Goal: Information Seeking & Learning: Learn about a topic

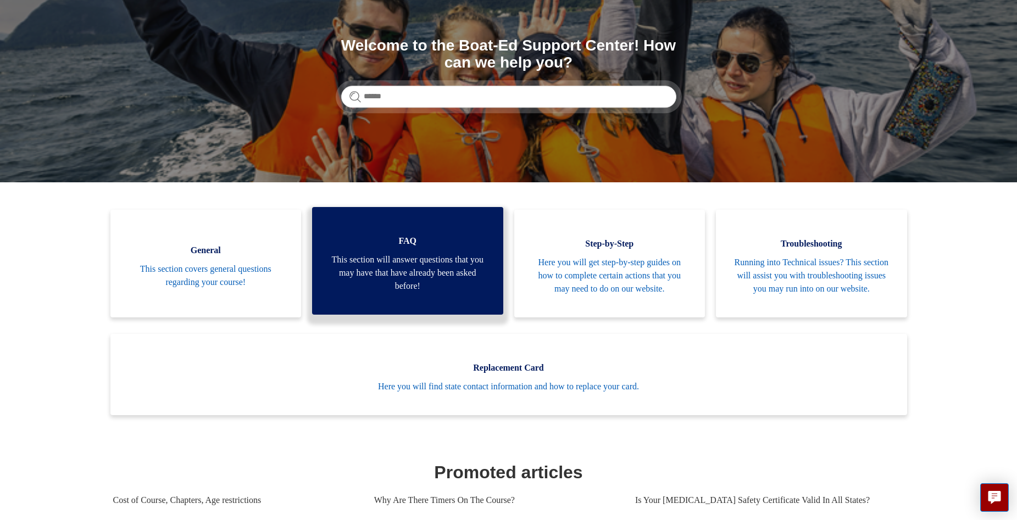
scroll to position [110, 0]
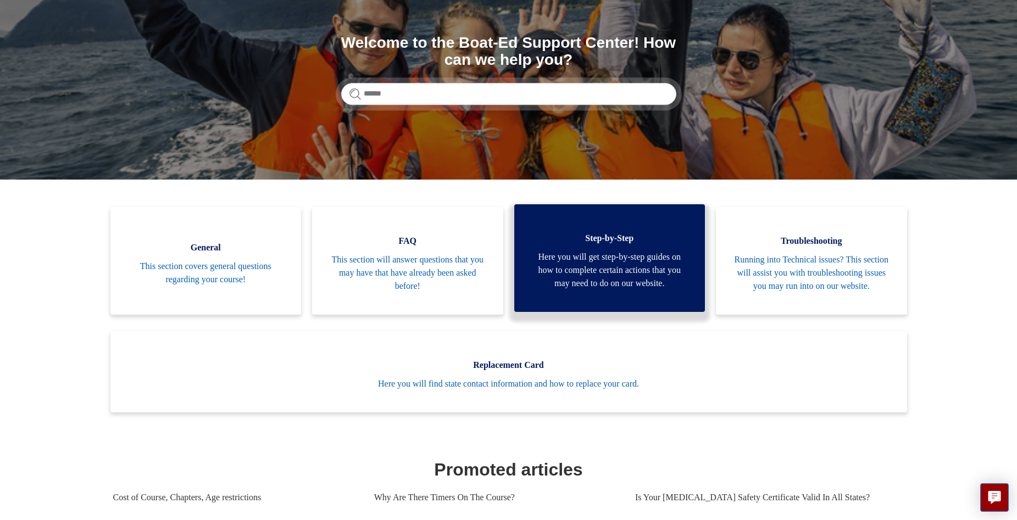
click at [624, 240] on span "Step-by-Step" at bounding box center [610, 238] width 158 height 13
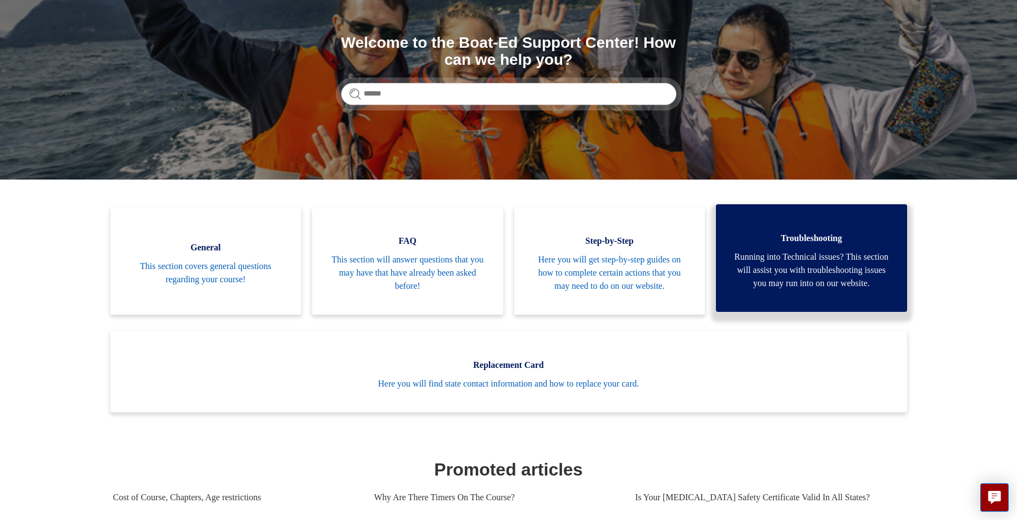
click at [867, 241] on span "Troubleshooting" at bounding box center [812, 238] width 158 height 13
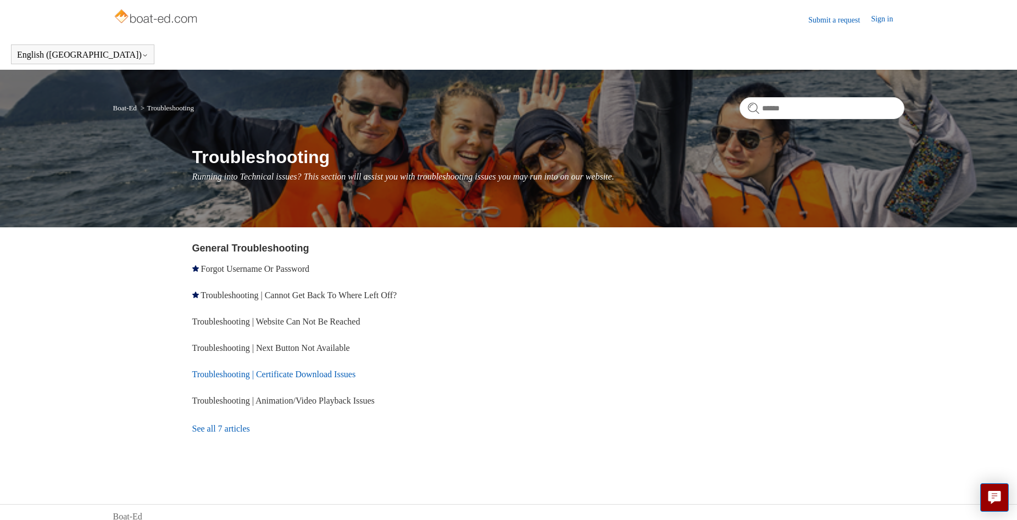
click at [336, 374] on link "Troubleshooting | Certificate Download Issues" at bounding box center [274, 374] width 164 height 9
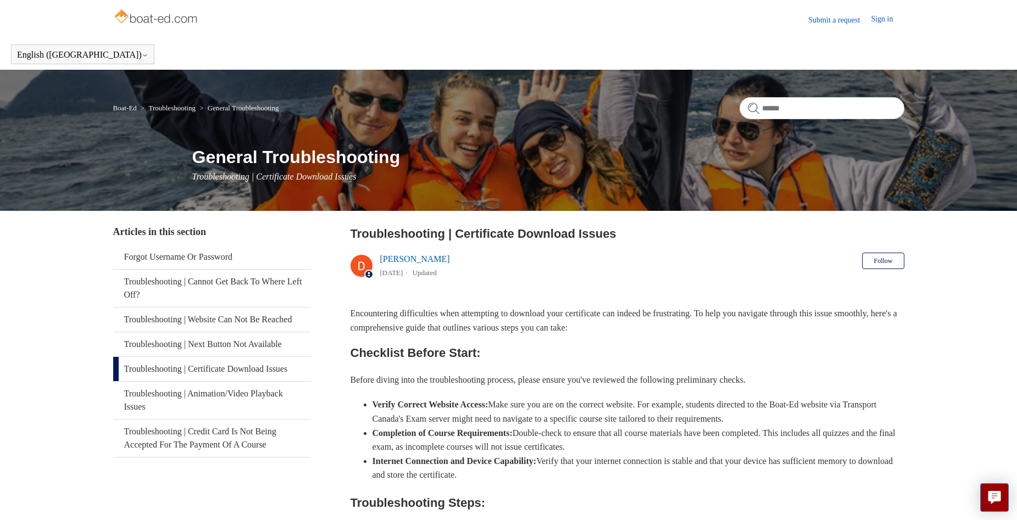
click at [887, 17] on link "Sign in" at bounding box center [887, 19] width 33 height 13
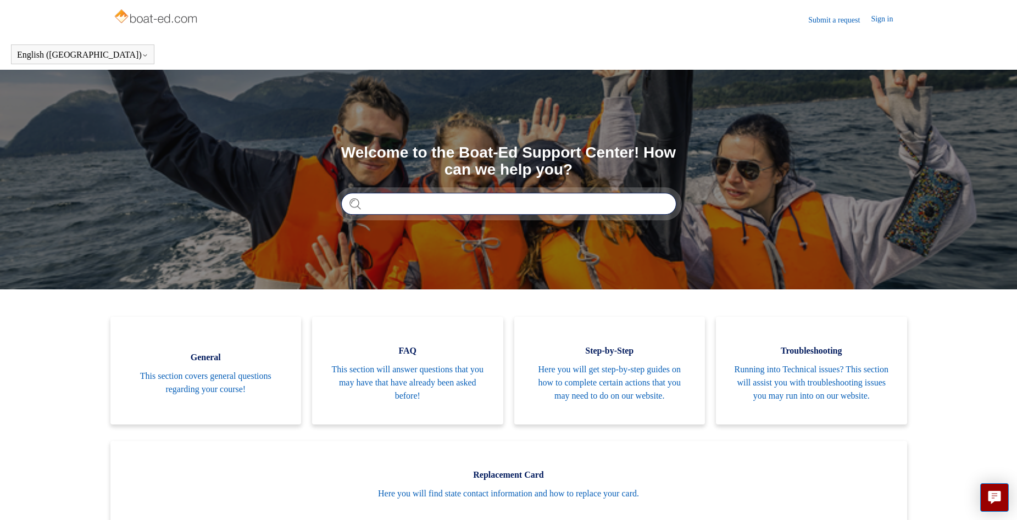
click at [465, 209] on input "Search" at bounding box center [508, 204] width 335 height 22
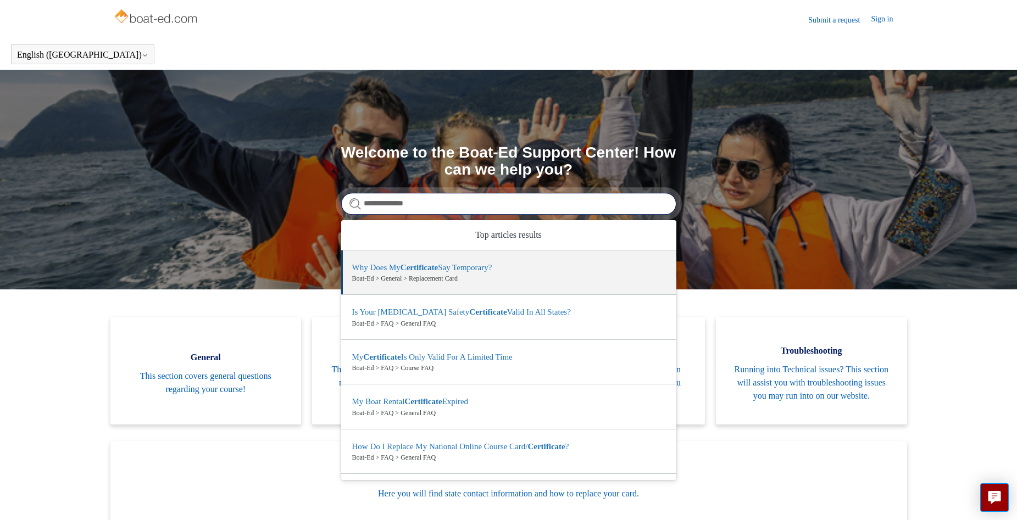
click at [467, 207] on input "**********" at bounding box center [508, 204] width 335 height 22
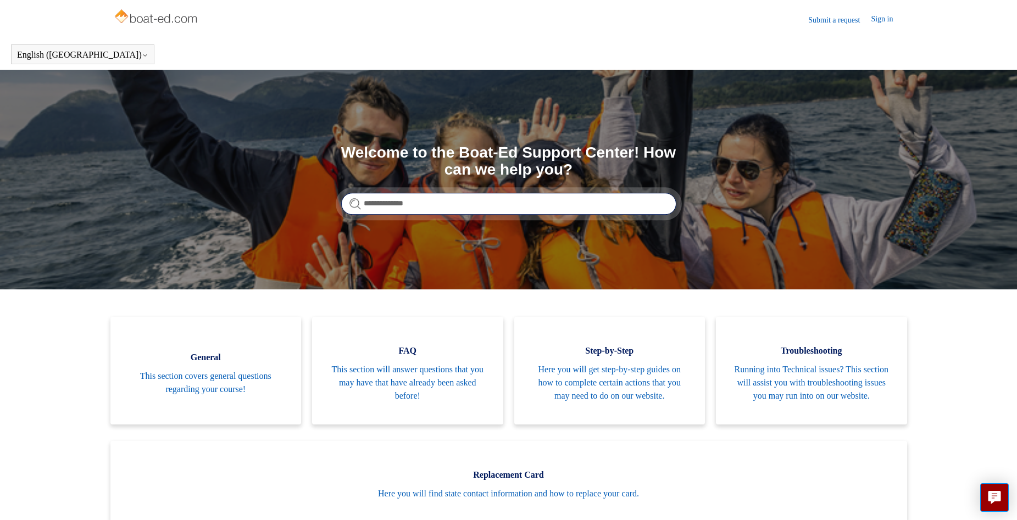
type input "**********"
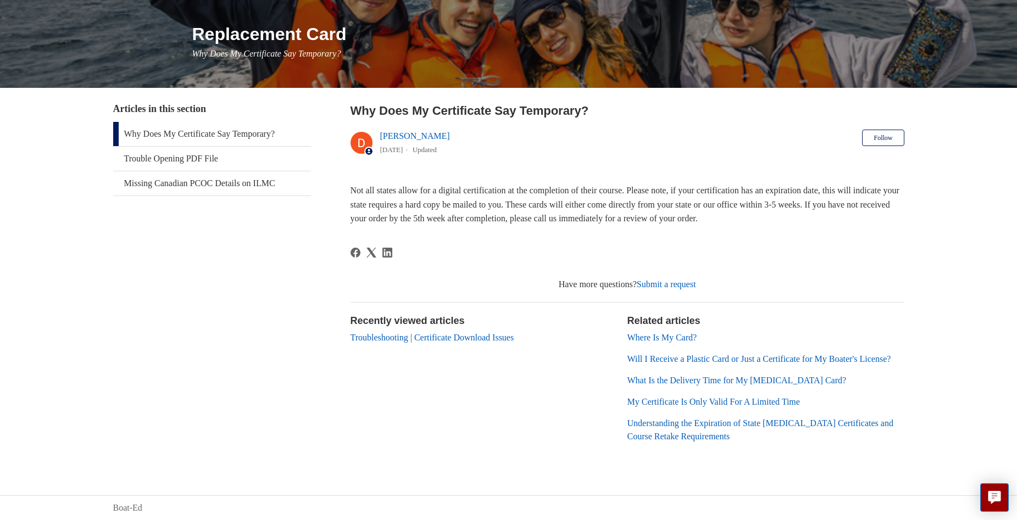
scroll to position [136, 0]
click at [474, 333] on link "Troubleshooting | Certificate Download Issues" at bounding box center [433, 337] width 164 height 9
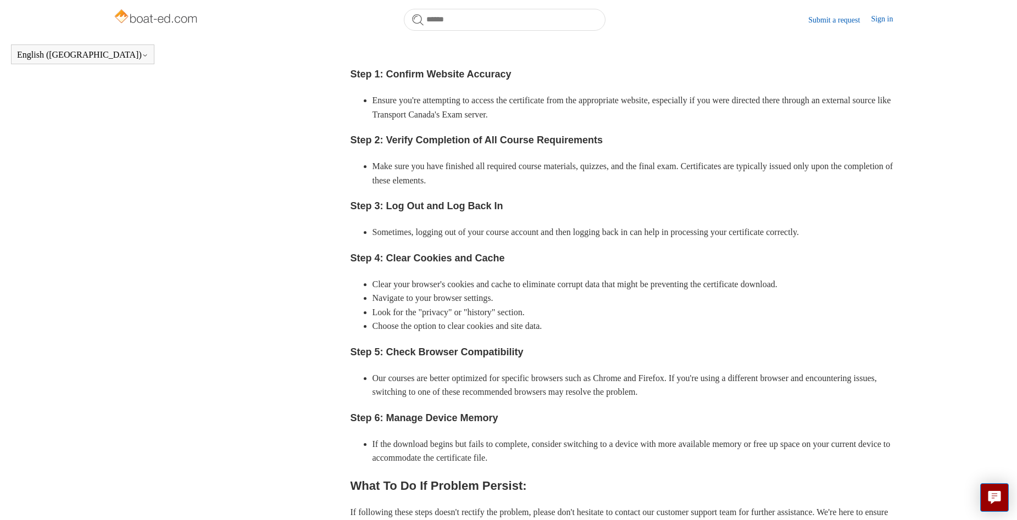
scroll to position [464, 0]
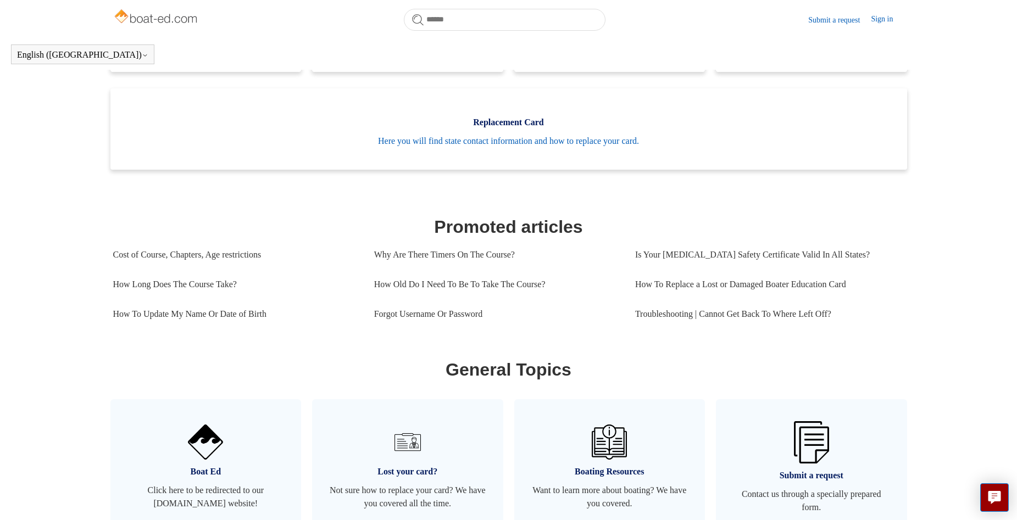
scroll to position [409, 0]
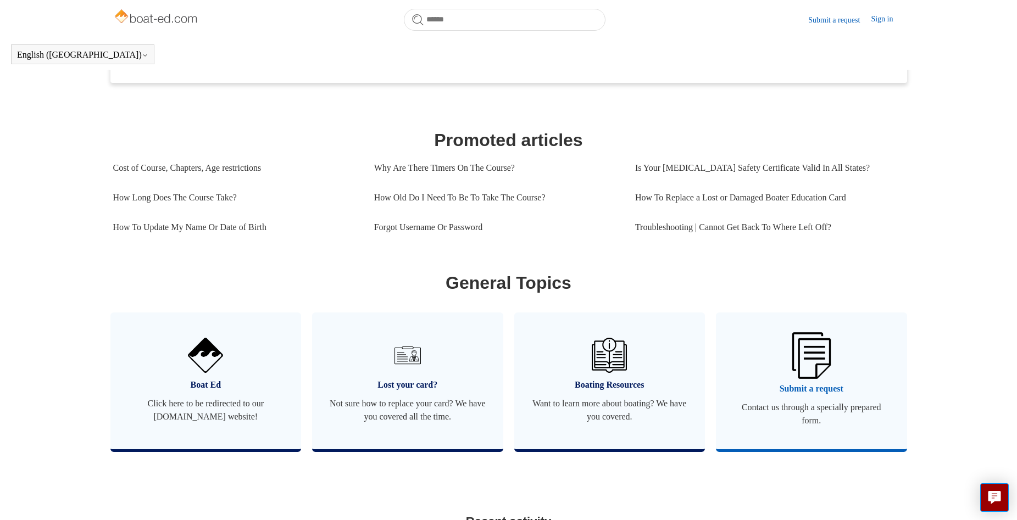
click at [814, 379] on img at bounding box center [812, 356] width 38 height 46
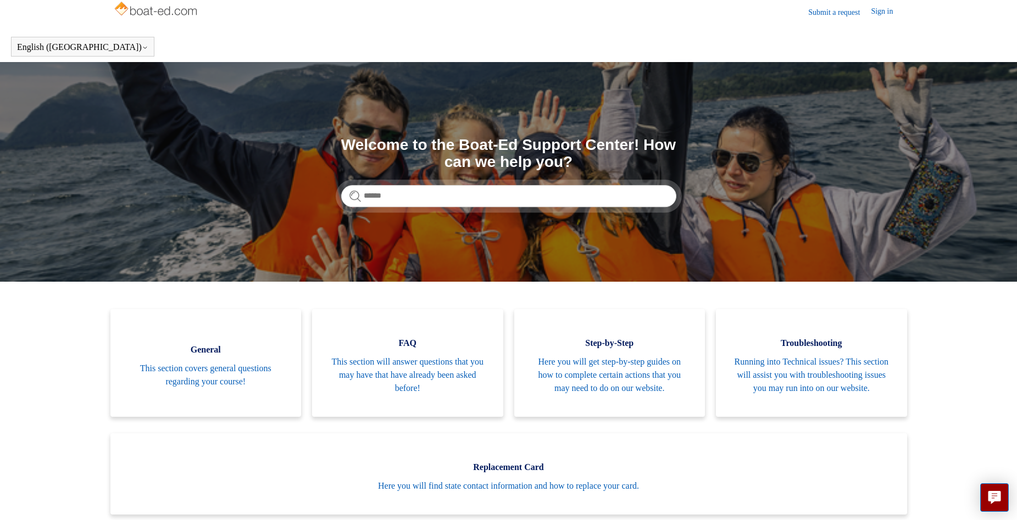
scroll to position [0, 0]
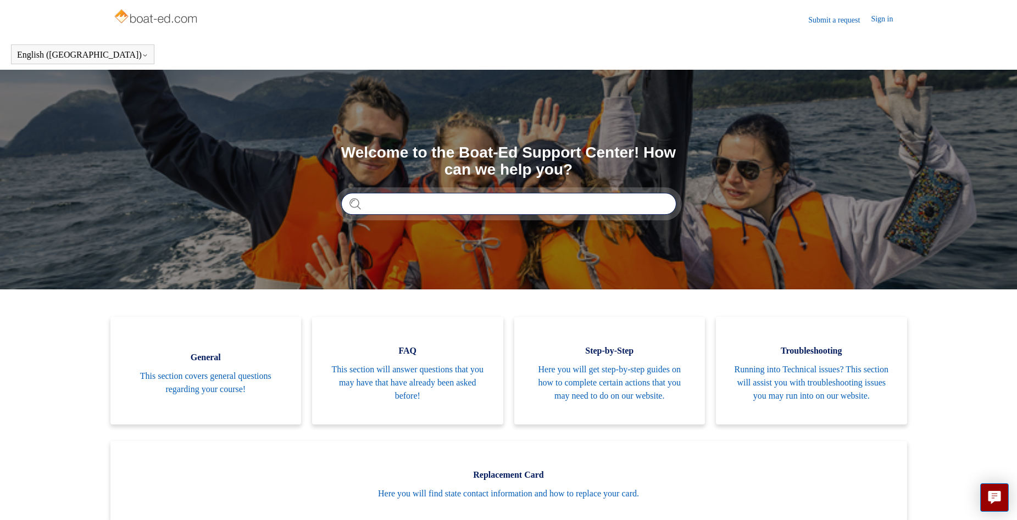
click at [522, 207] on input "Search" at bounding box center [508, 204] width 335 height 22
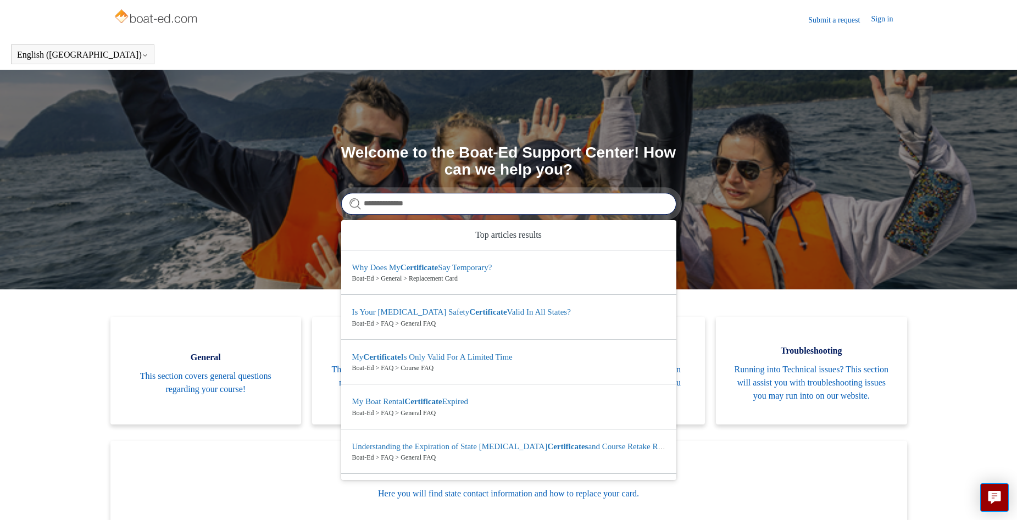
type input "**********"
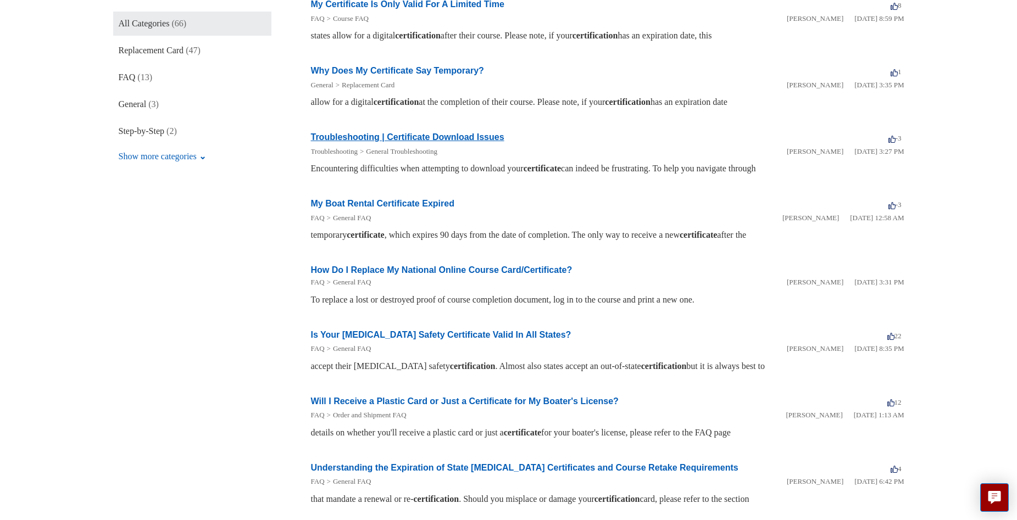
scroll to position [220, 0]
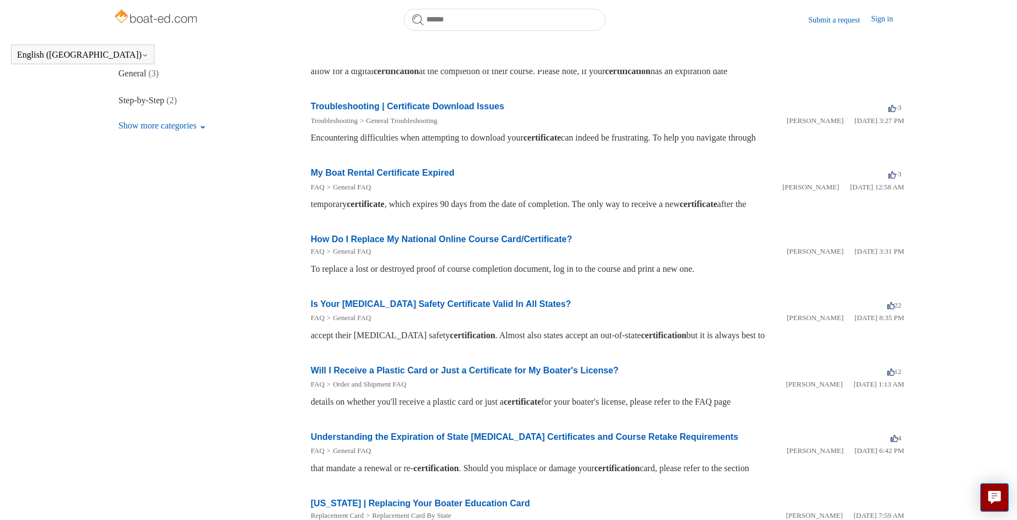
click at [486, 111] on link "Troubleshooting | Certificate Download Issues" at bounding box center [407, 106] width 193 height 9
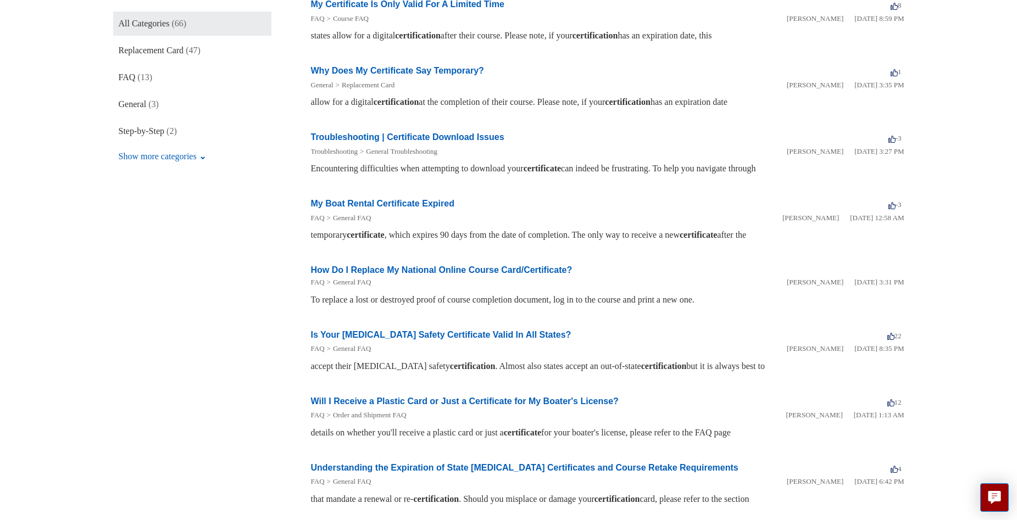
scroll to position [189, 0]
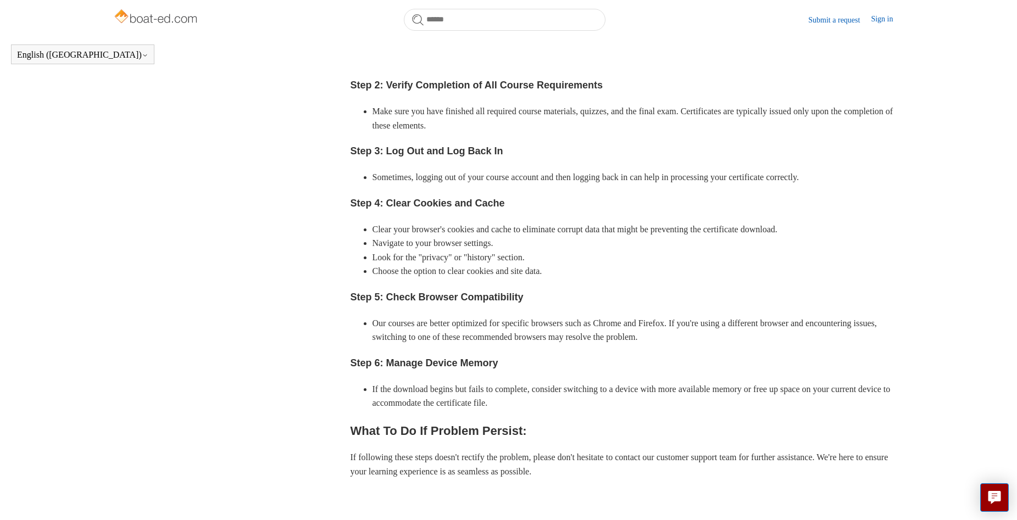
scroll to position [519, 0]
